Goal: Find specific fact

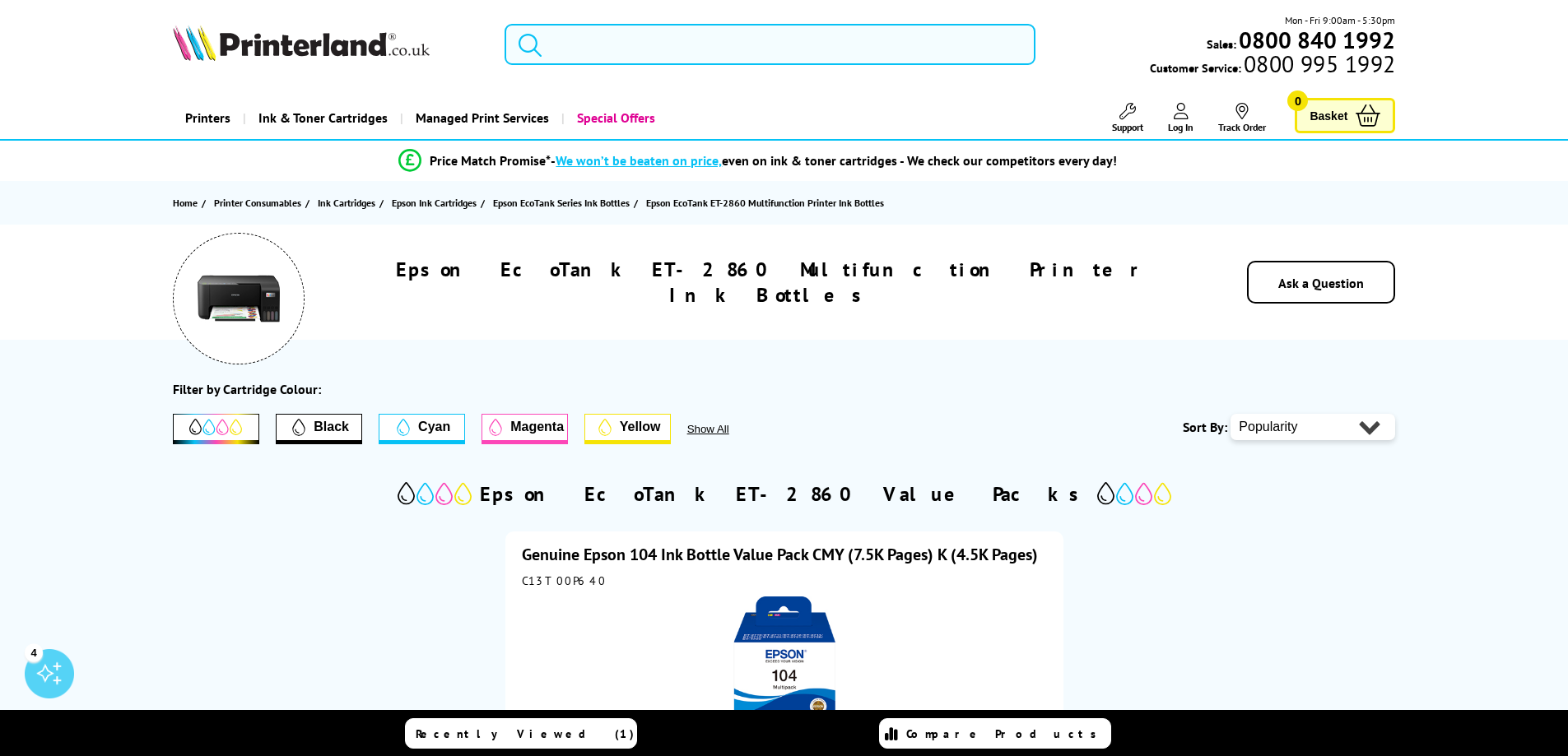
click at [580, 39] on input "search" at bounding box center [770, 45] width 531 height 41
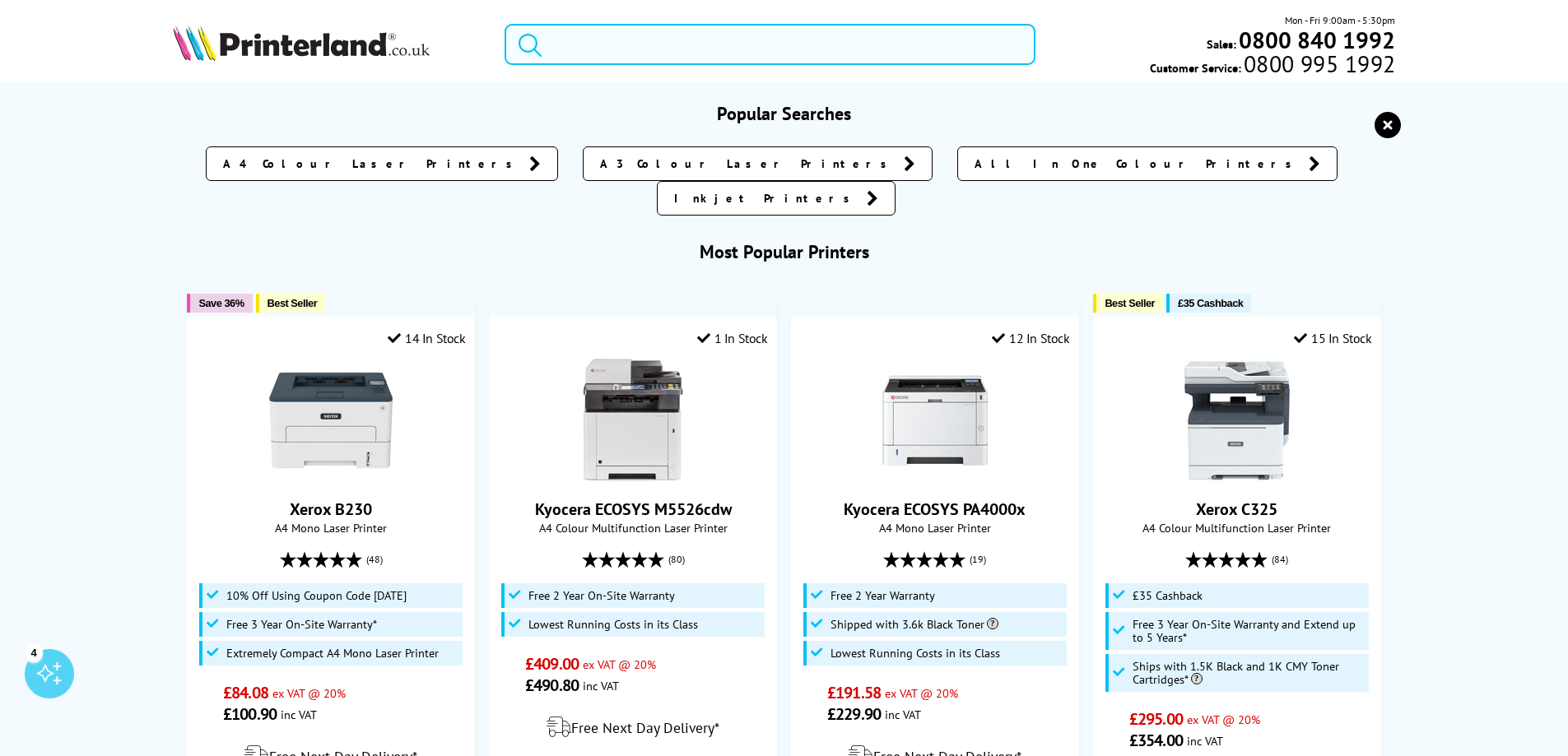
paste input "ET-2860"
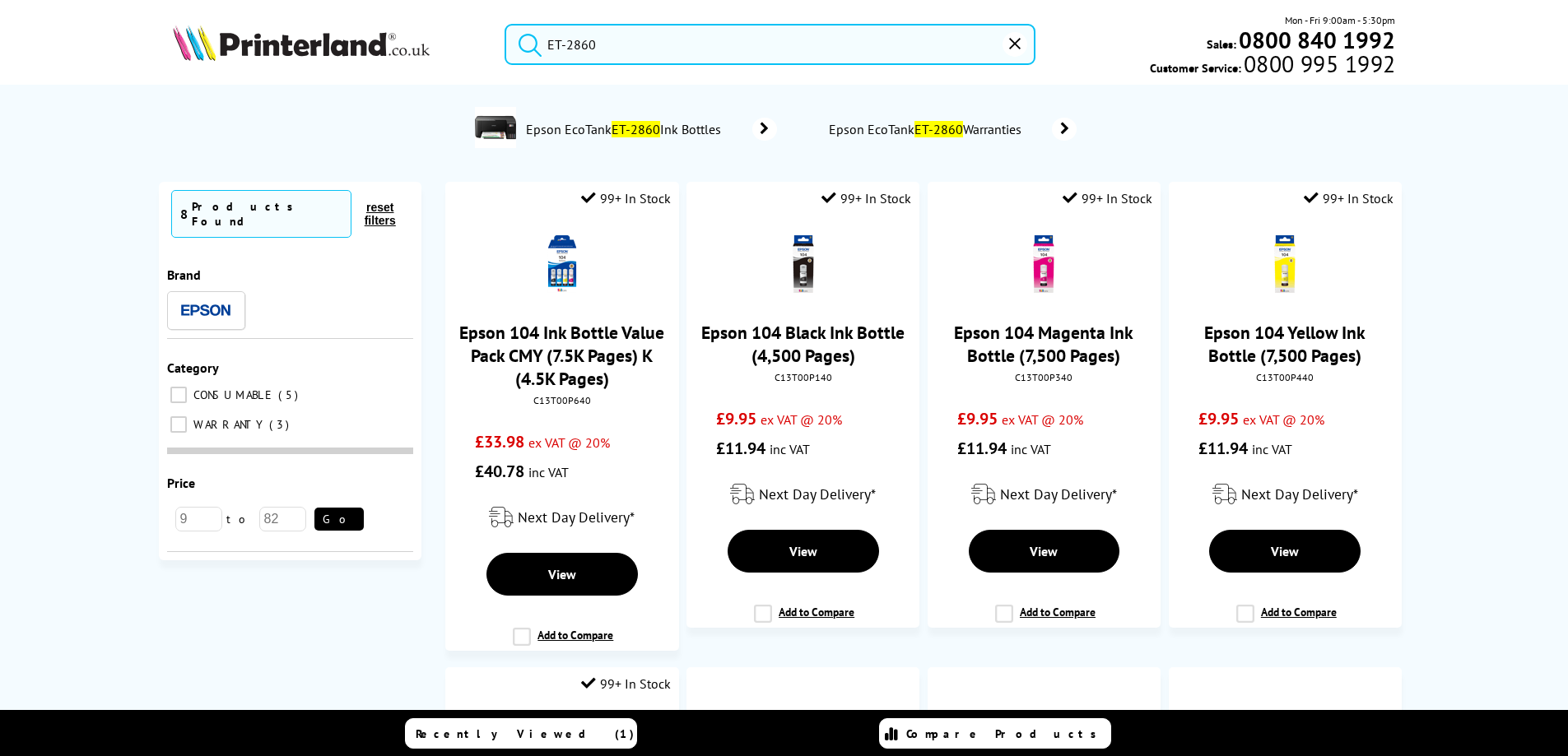
type input "ET-2860"
click at [570, 128] on span "Epson EcoTank ET-2860 Ink Bottles" at bounding box center [626, 129] width 203 height 16
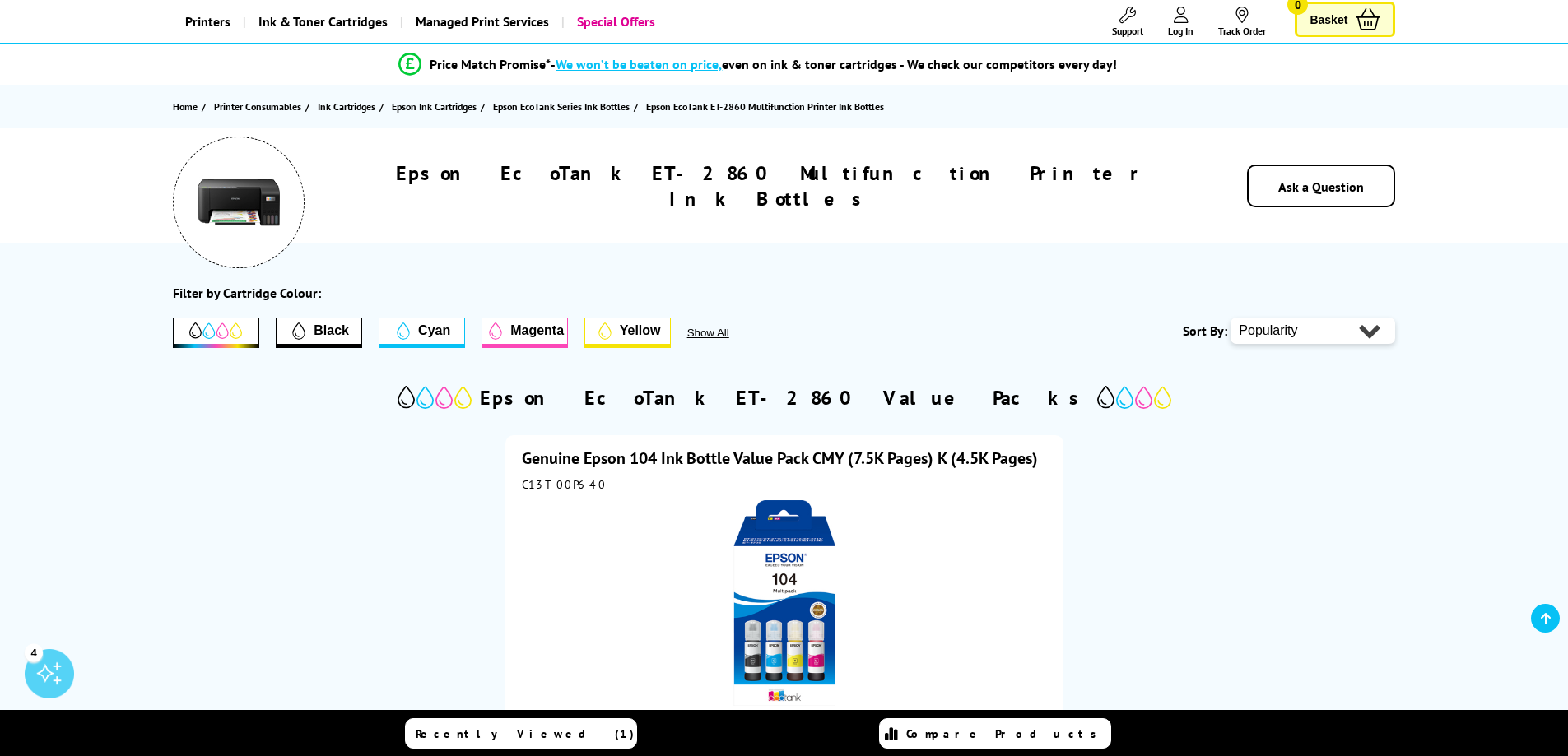
scroll to position [247, 0]
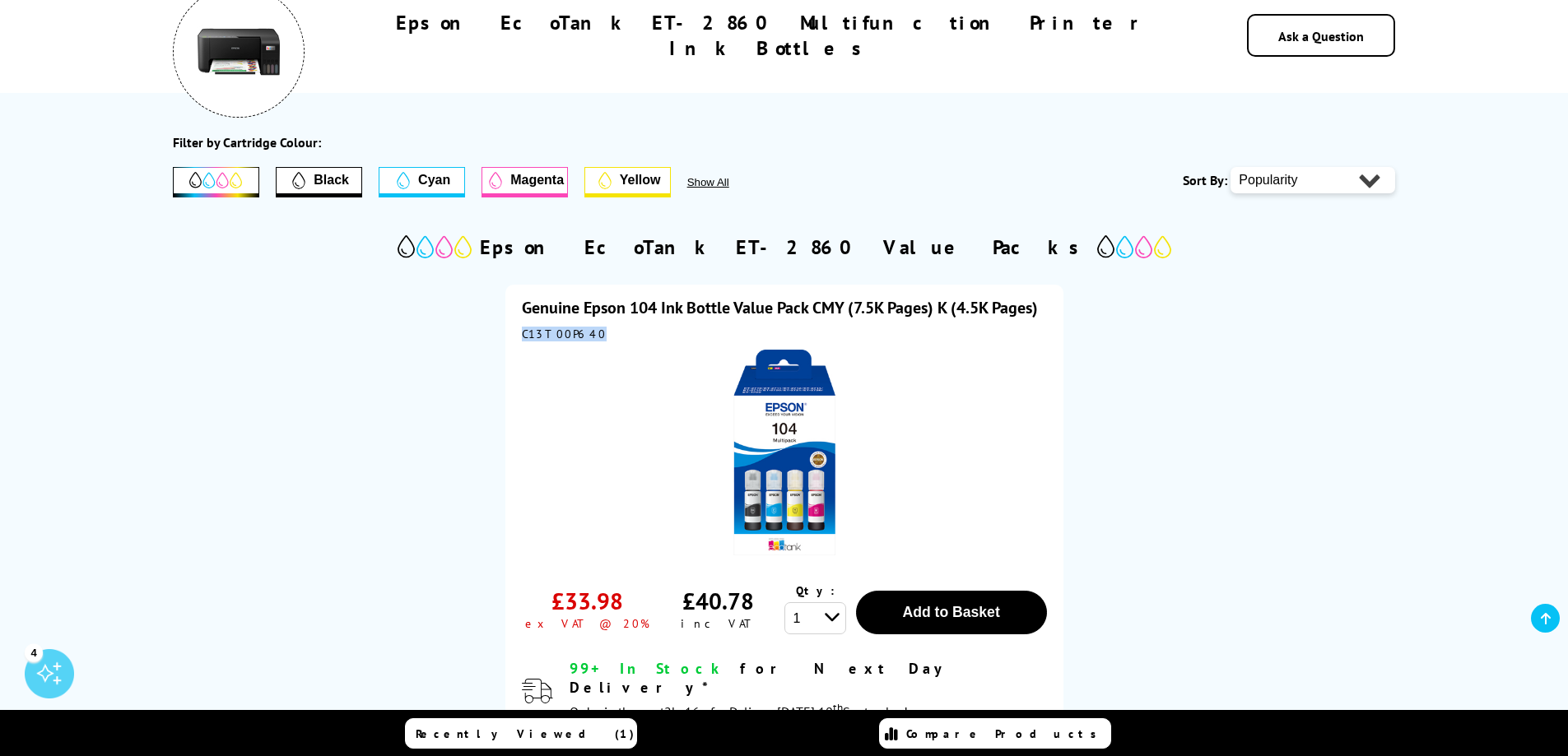
drag, startPoint x: 588, startPoint y: 335, endPoint x: 524, endPoint y: 335, distance: 64.0
click at [524, 335] on div "C13T00P640" at bounding box center [784, 333] width 526 height 15
copy div "C13T00P640"
